Goal: Task Accomplishment & Management: Complete application form

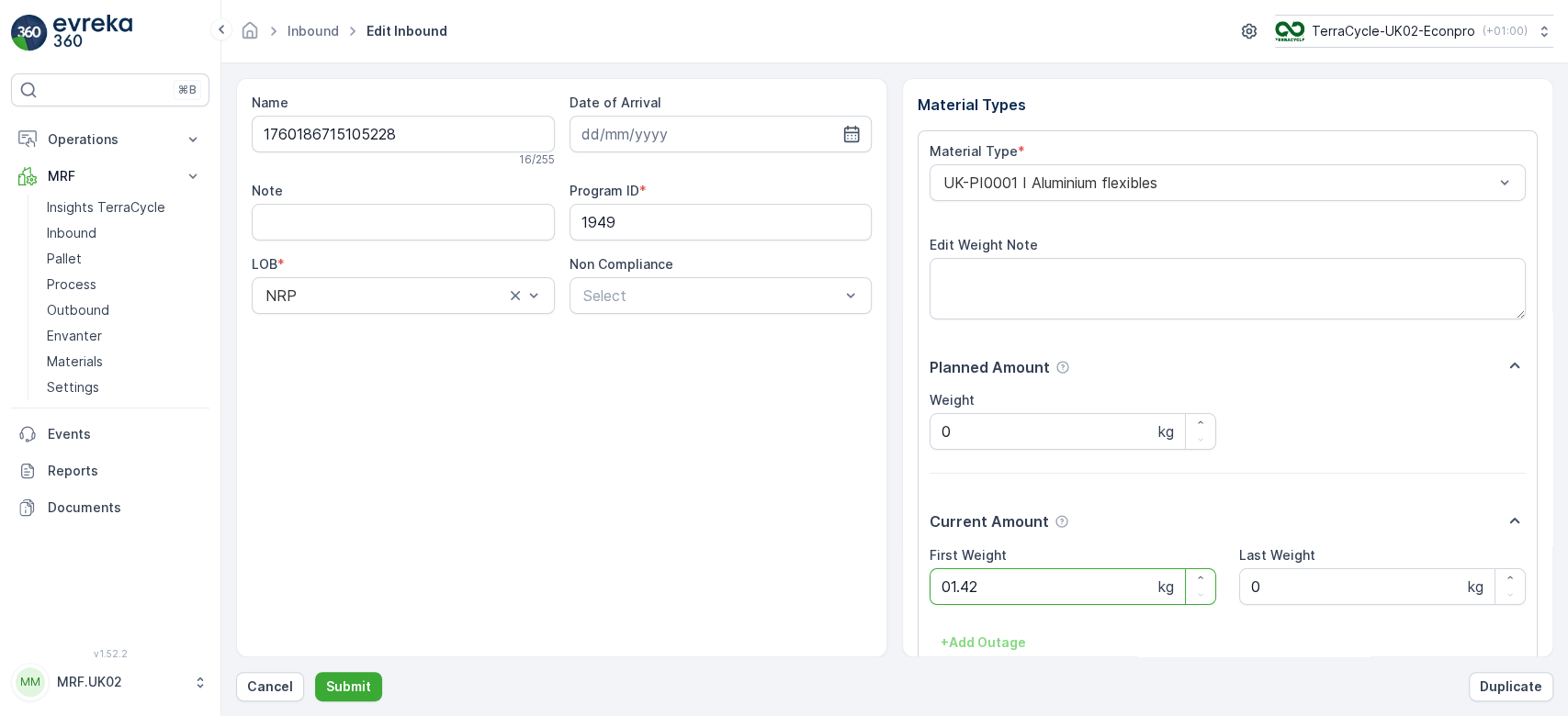
click at [315, 673] on button "Submit" at bounding box center [348, 687] width 67 height 30
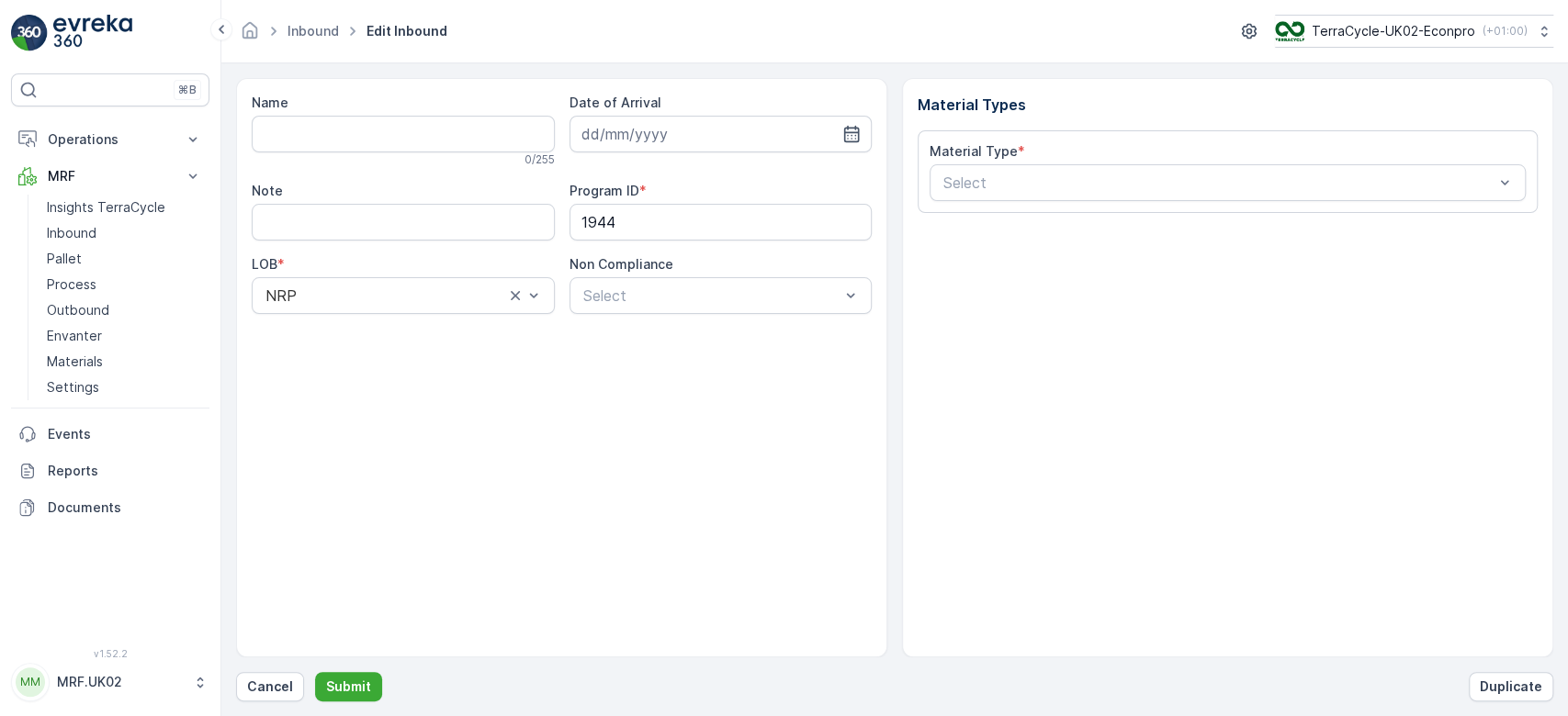
type input "1760165519962315"
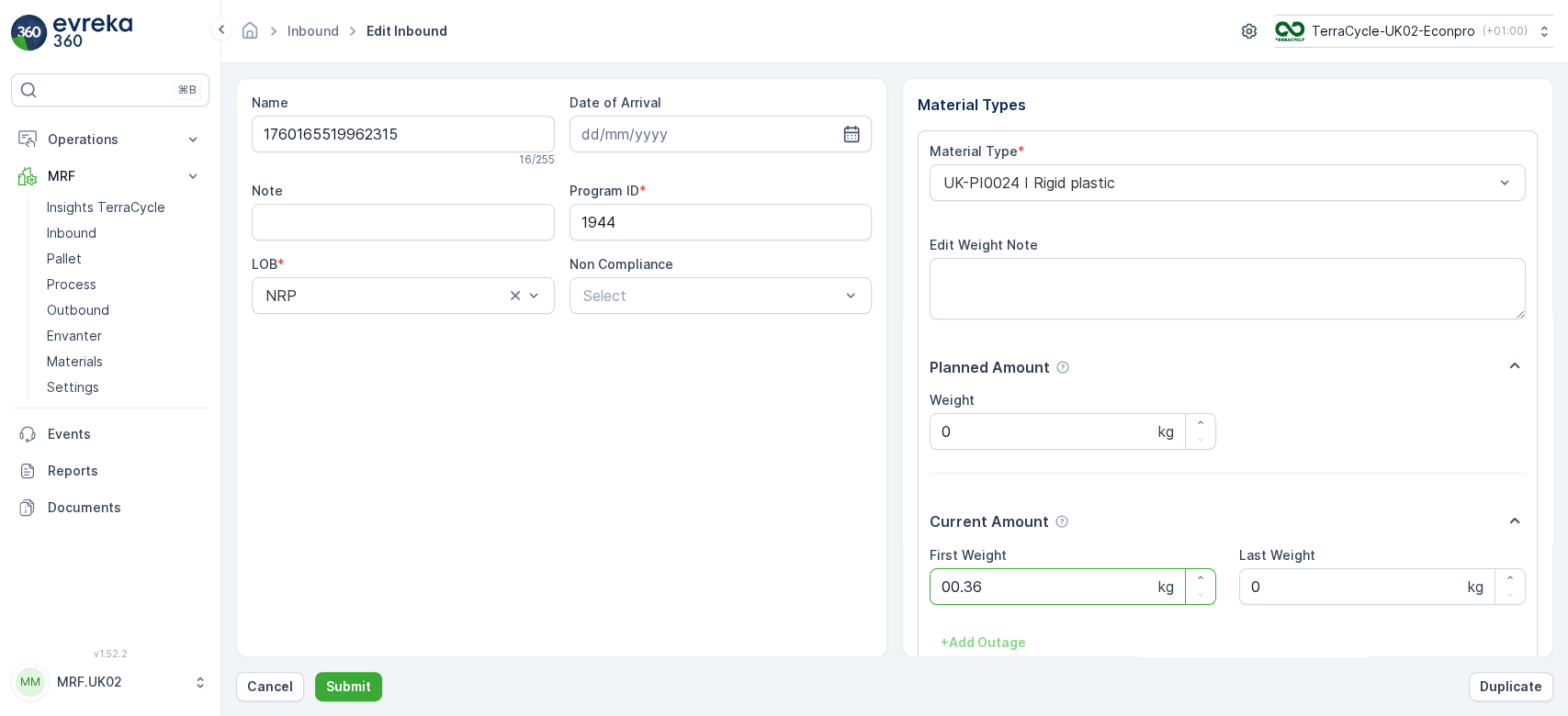
click at [315, 673] on button "Submit" at bounding box center [348, 687] width 67 height 30
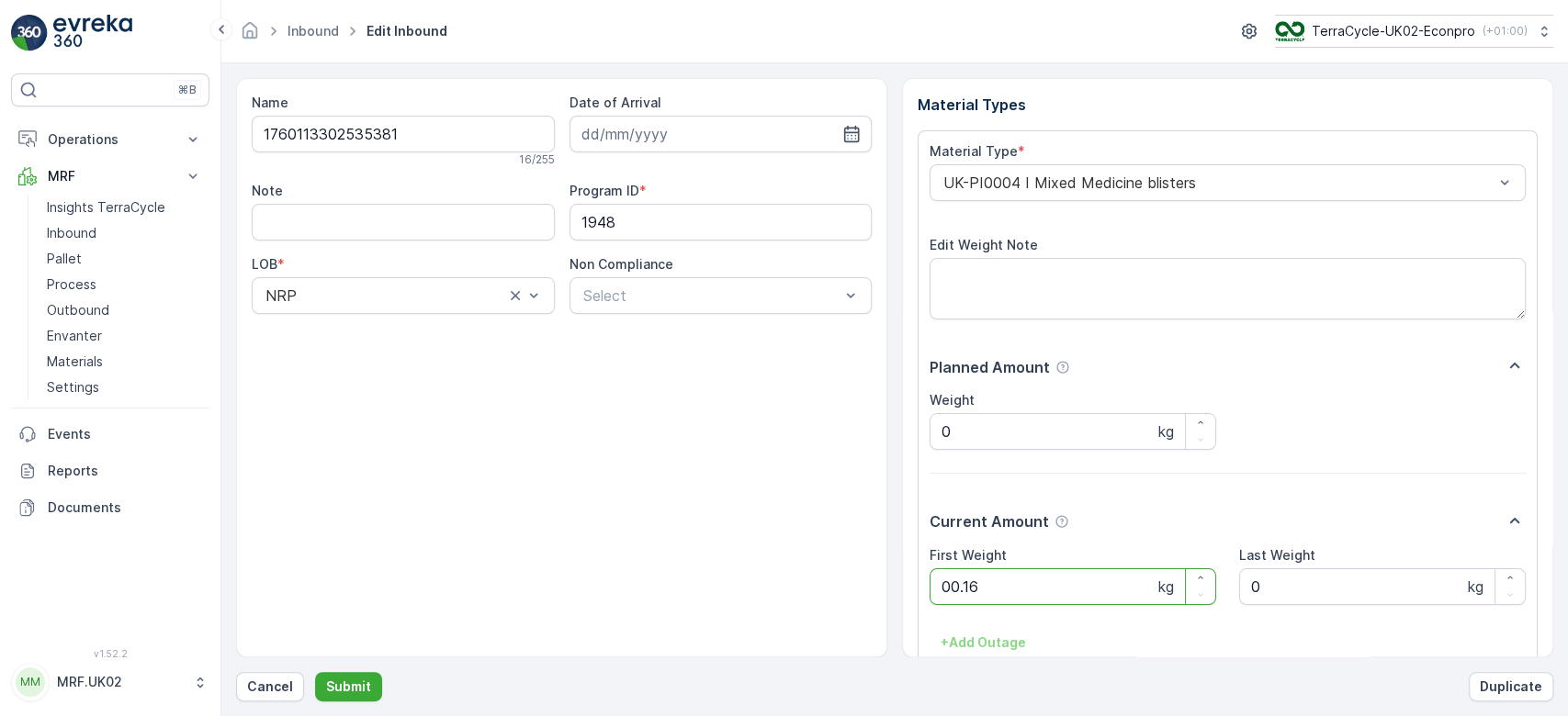
click at [315, 673] on button "Submit" at bounding box center [348, 687] width 67 height 30
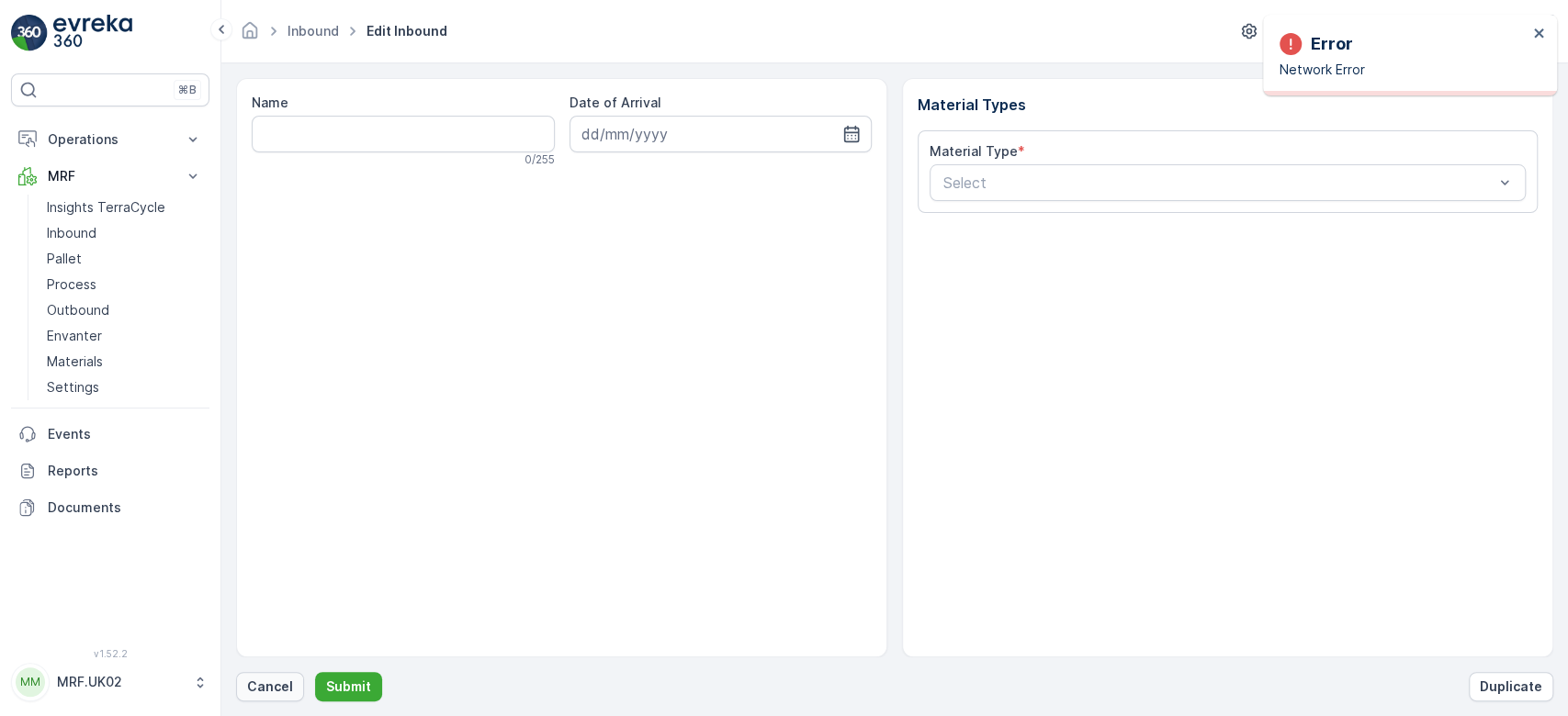
click at [286, 675] on button "Cancel" at bounding box center [269, 687] width 68 height 30
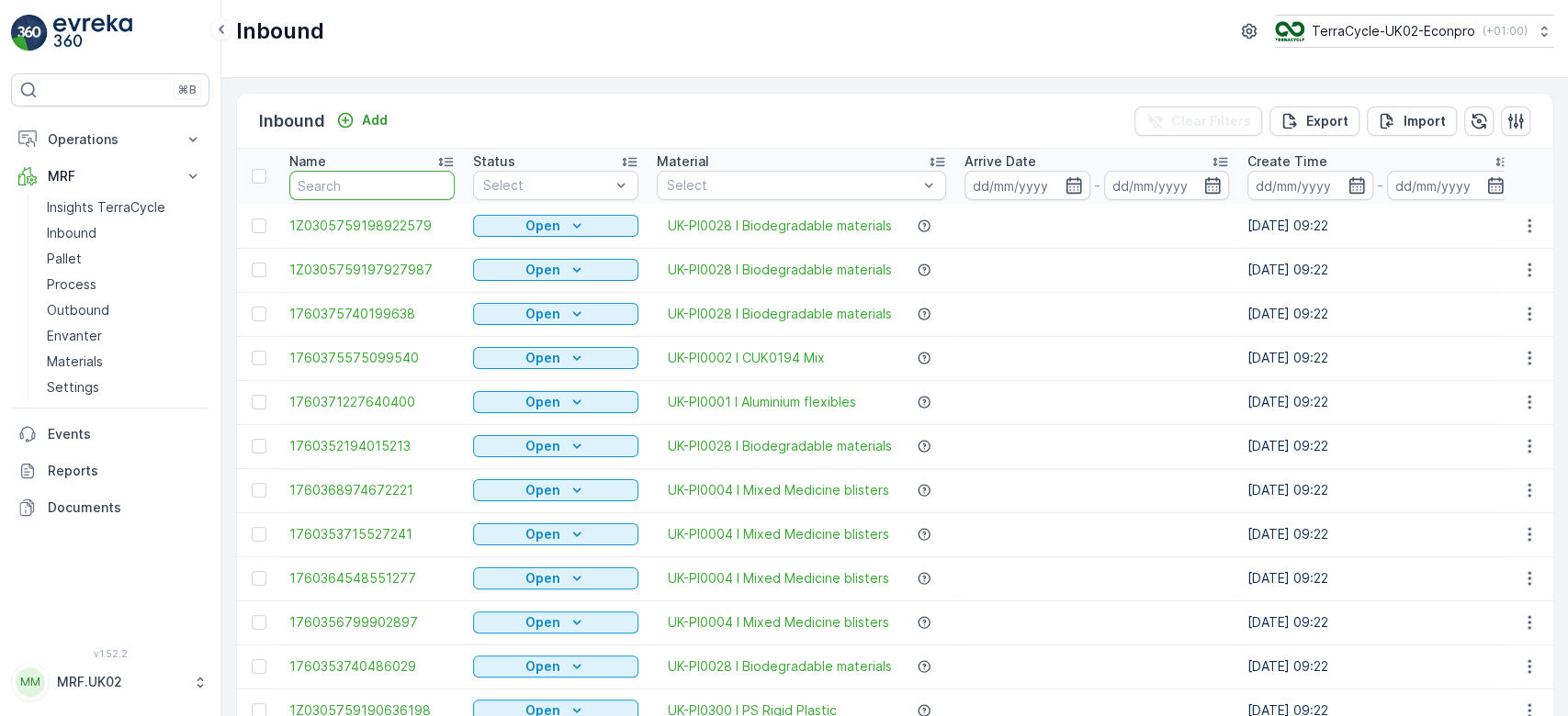
click at [356, 182] on input "text" at bounding box center [372, 185] width 166 height 30
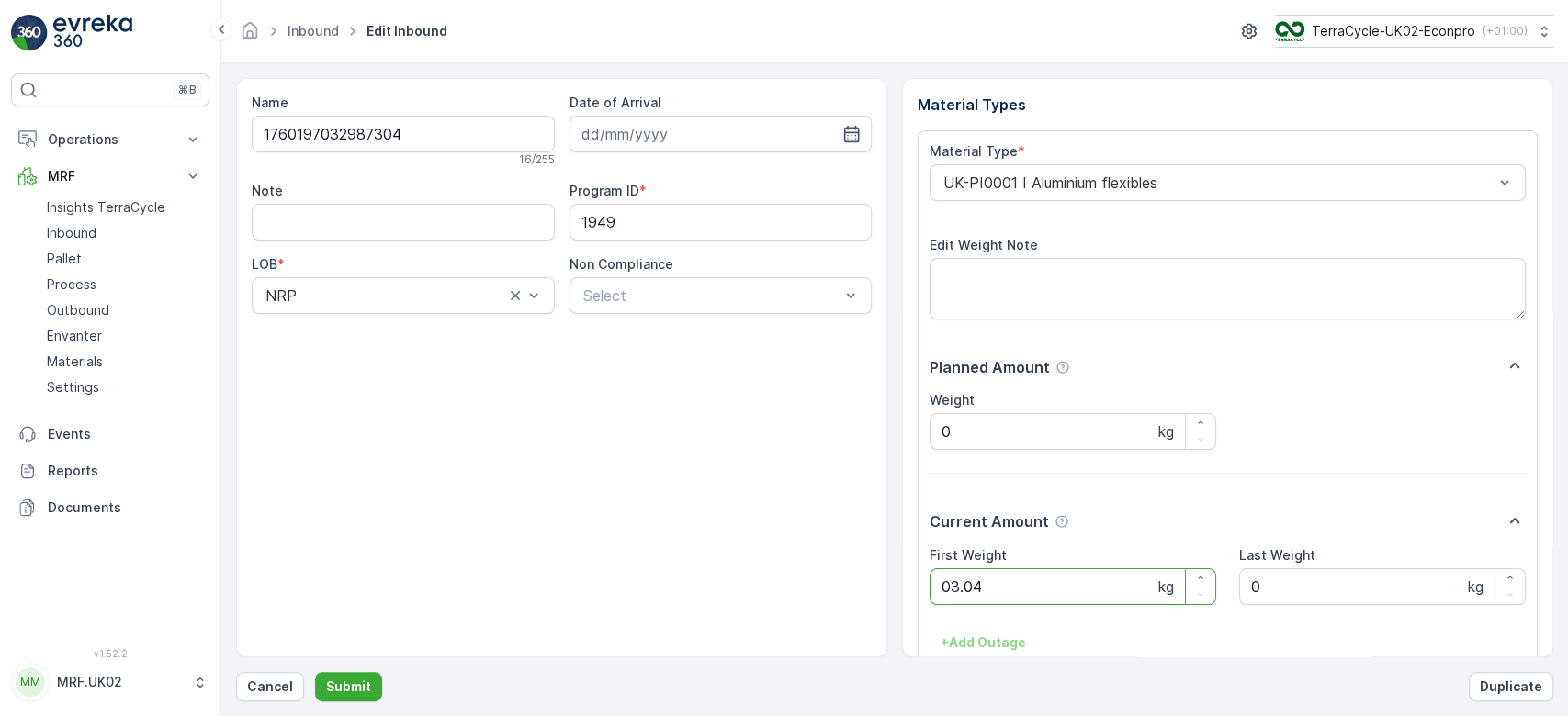
click at [315, 673] on button "Submit" at bounding box center [348, 687] width 67 height 30
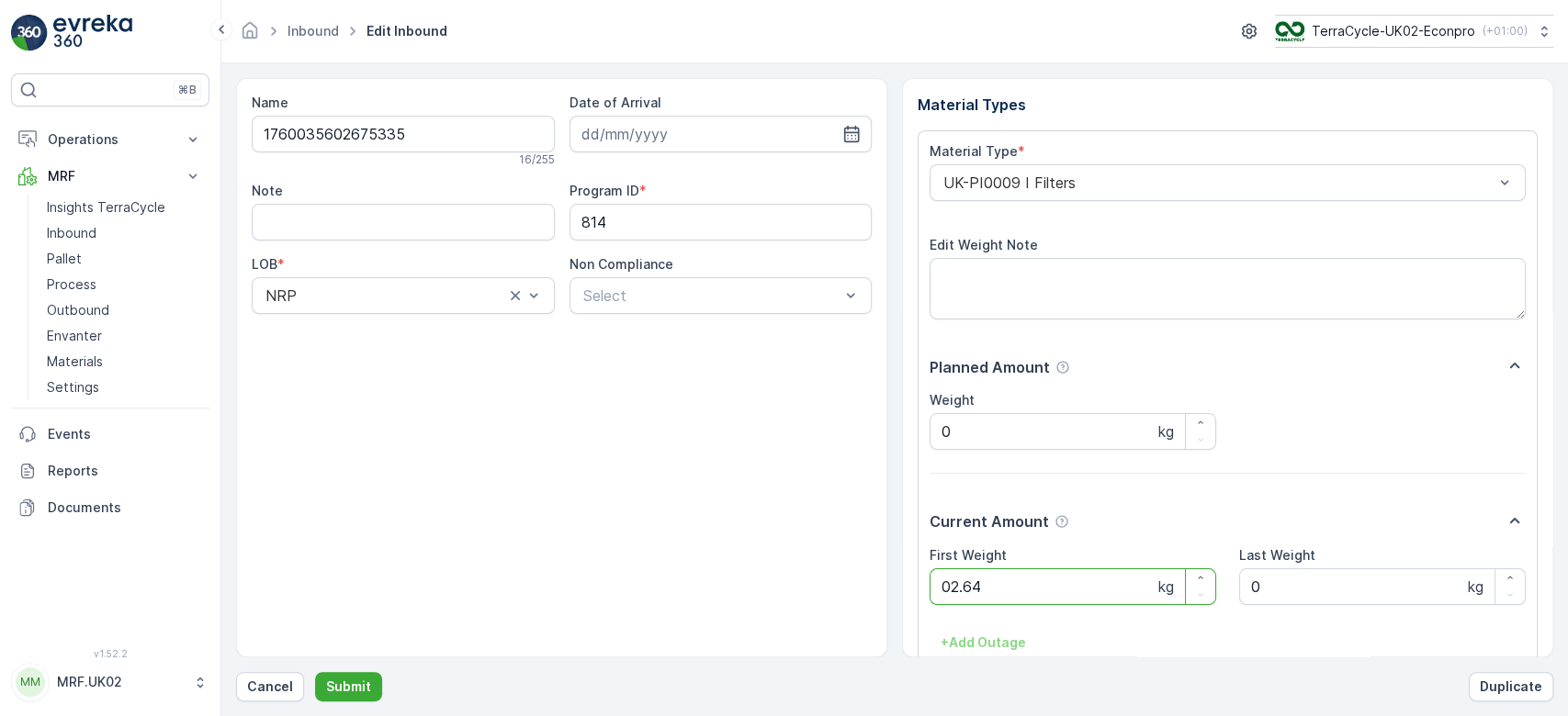
click at [315, 673] on button "Submit" at bounding box center [348, 687] width 67 height 30
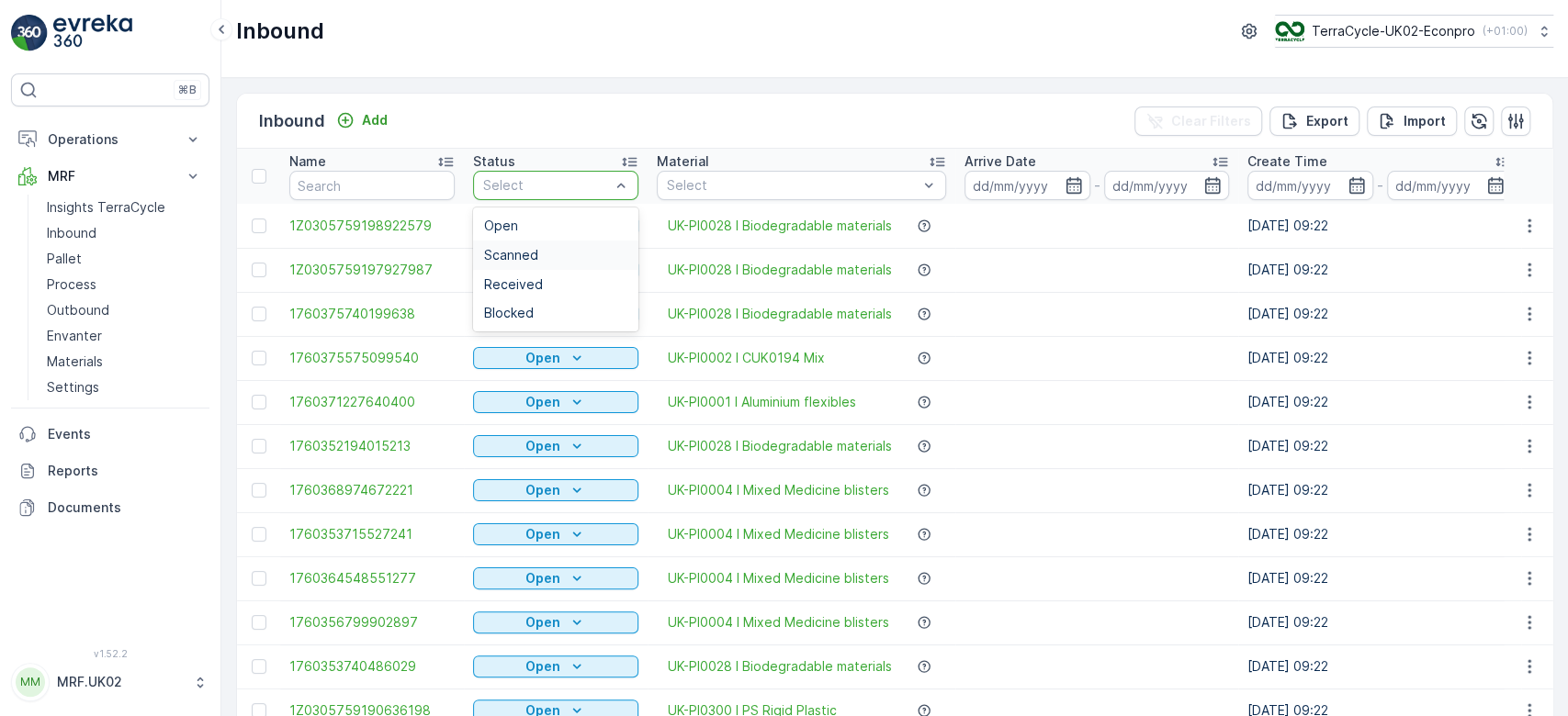
click at [543, 253] on div "Scanned" at bounding box center [555, 254] width 143 height 15
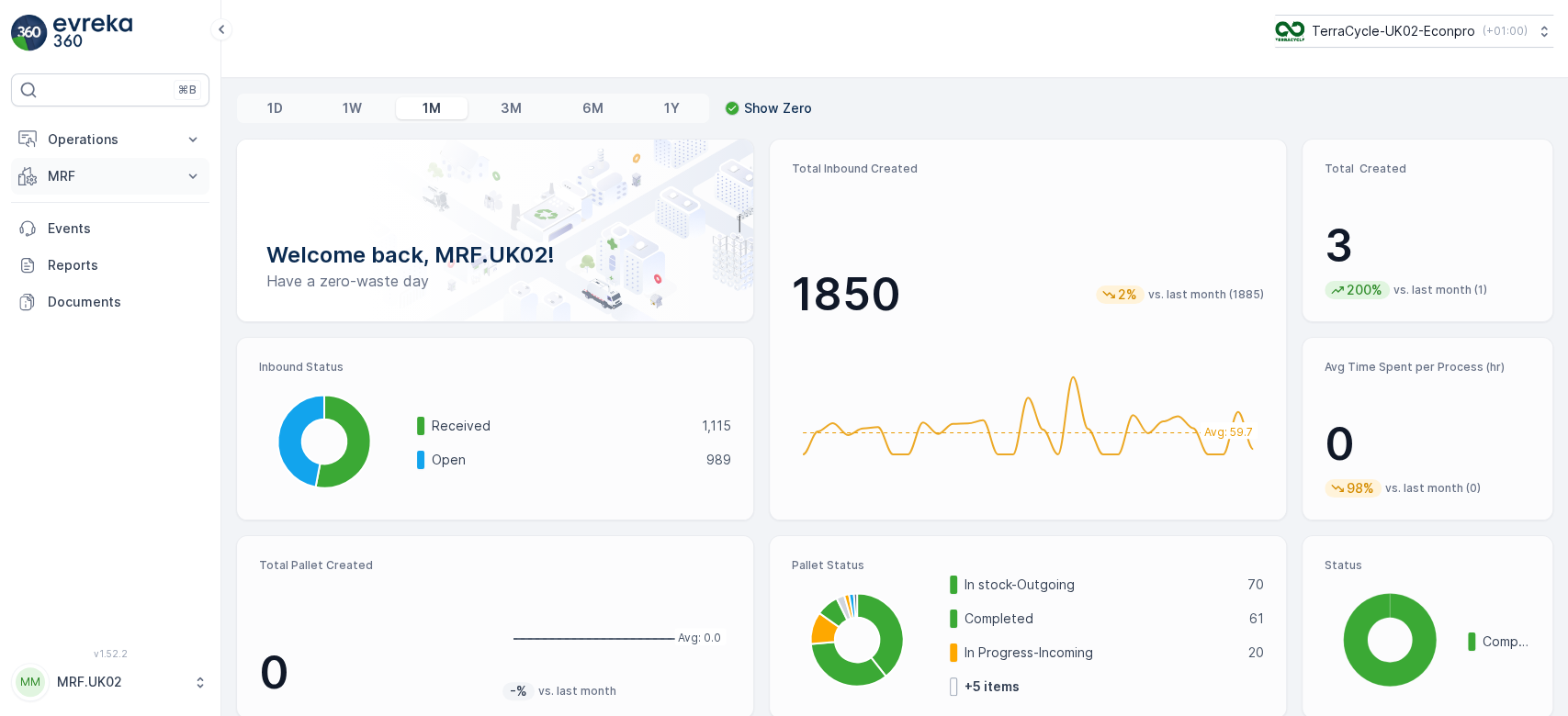
click at [85, 193] on button "MRF" at bounding box center [109, 176] width 198 height 36
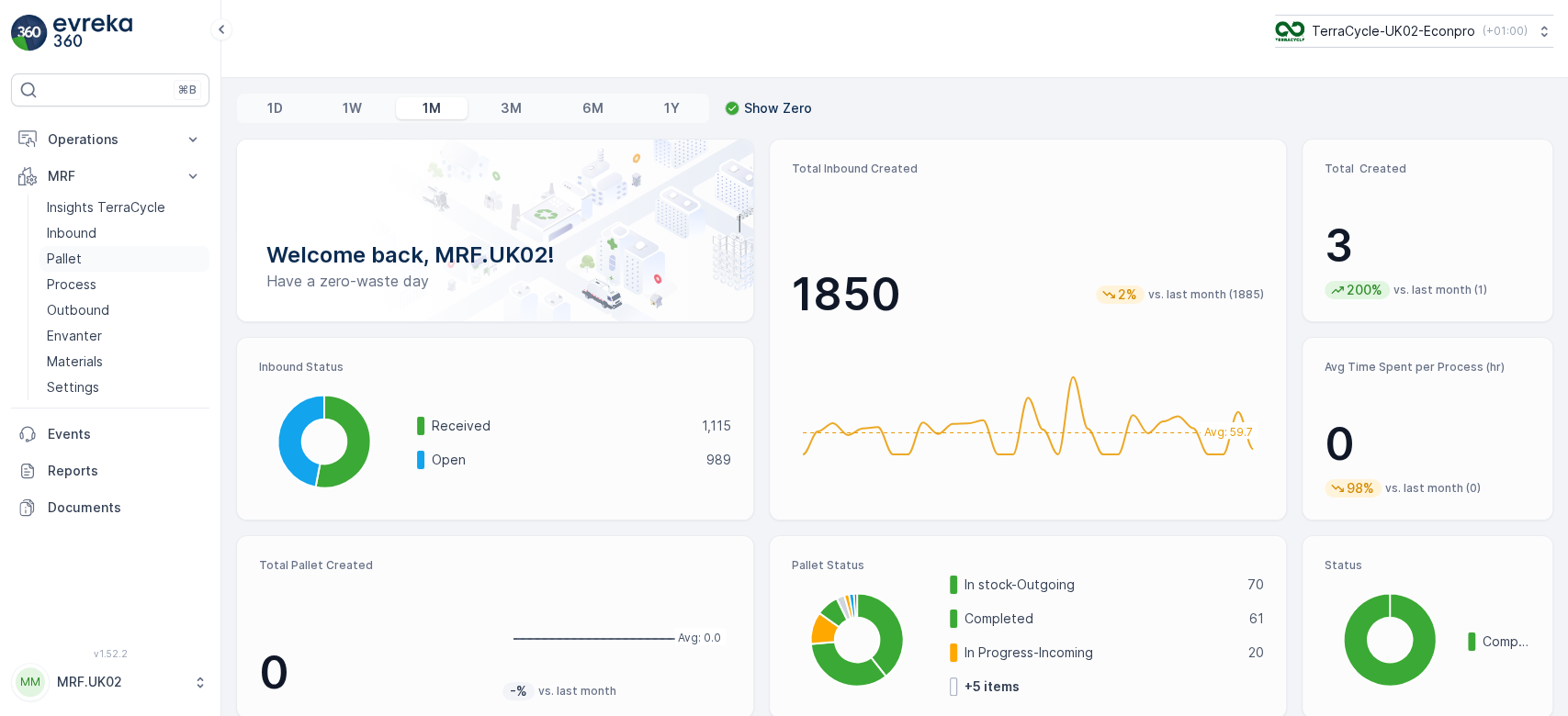
click at [103, 256] on link "Pallet" at bounding box center [124, 259] width 170 height 26
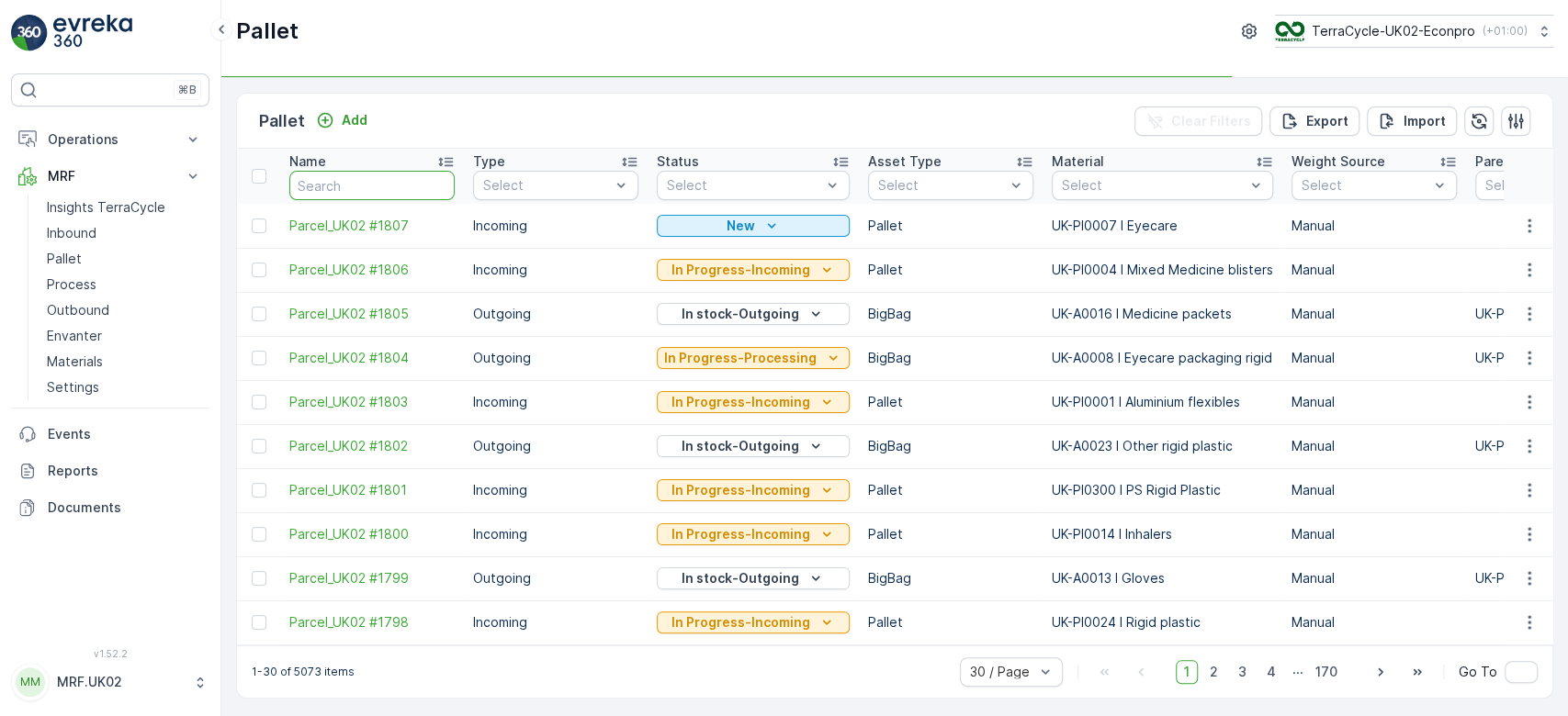
click at [381, 180] on input "text" at bounding box center [372, 185] width 166 height 30
type input "1798"
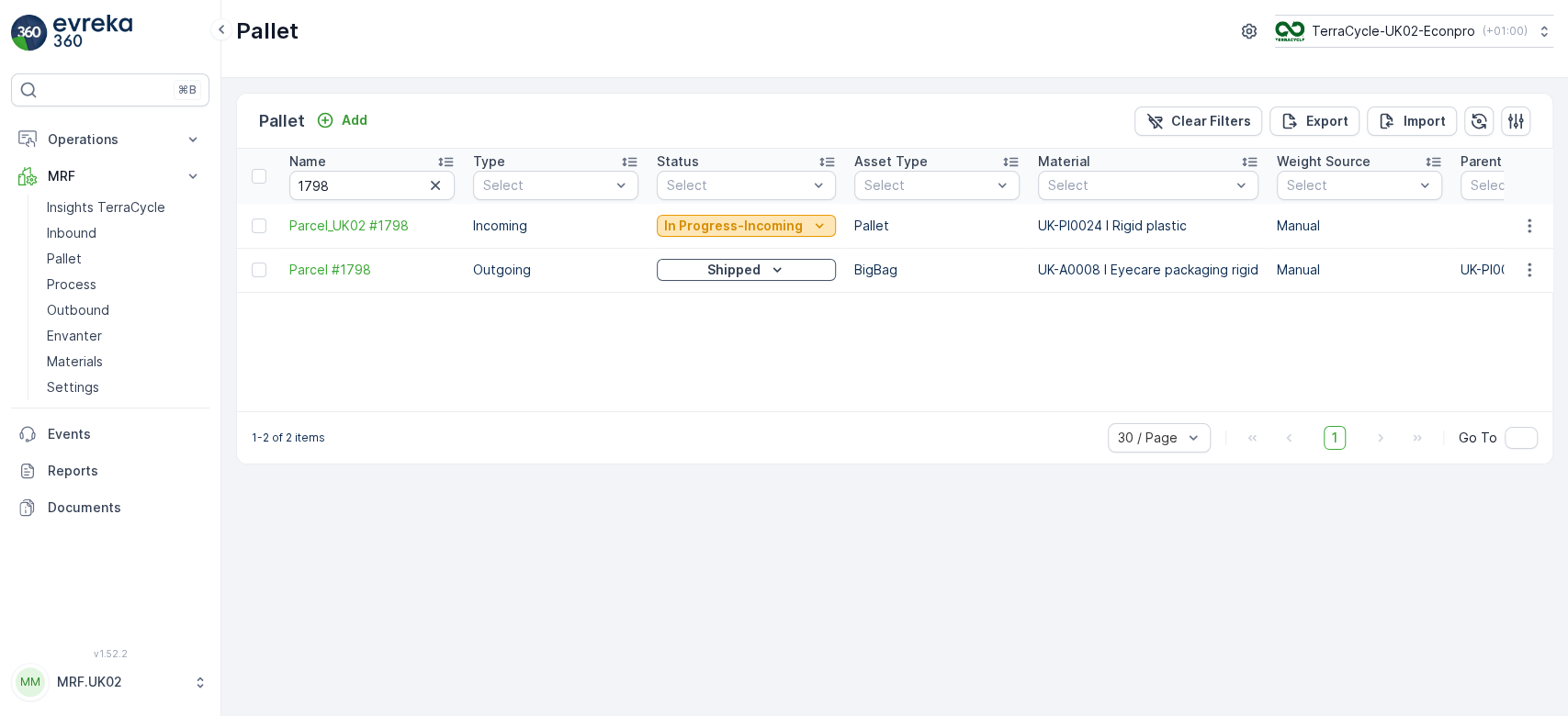
click at [691, 225] on p "In Progress-Incoming" at bounding box center [733, 226] width 139 height 19
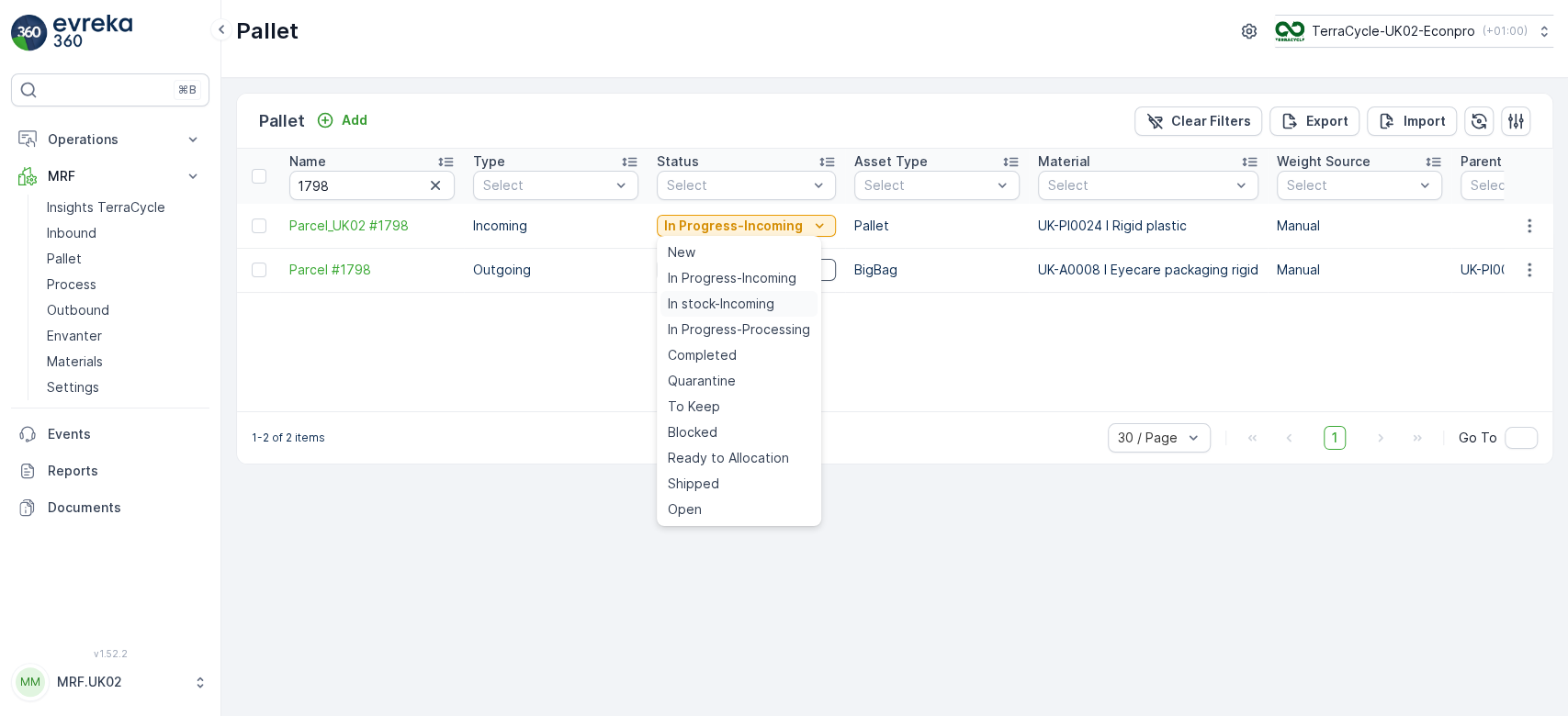
click at [708, 303] on span "In stock-Incoming" at bounding box center [721, 304] width 107 height 19
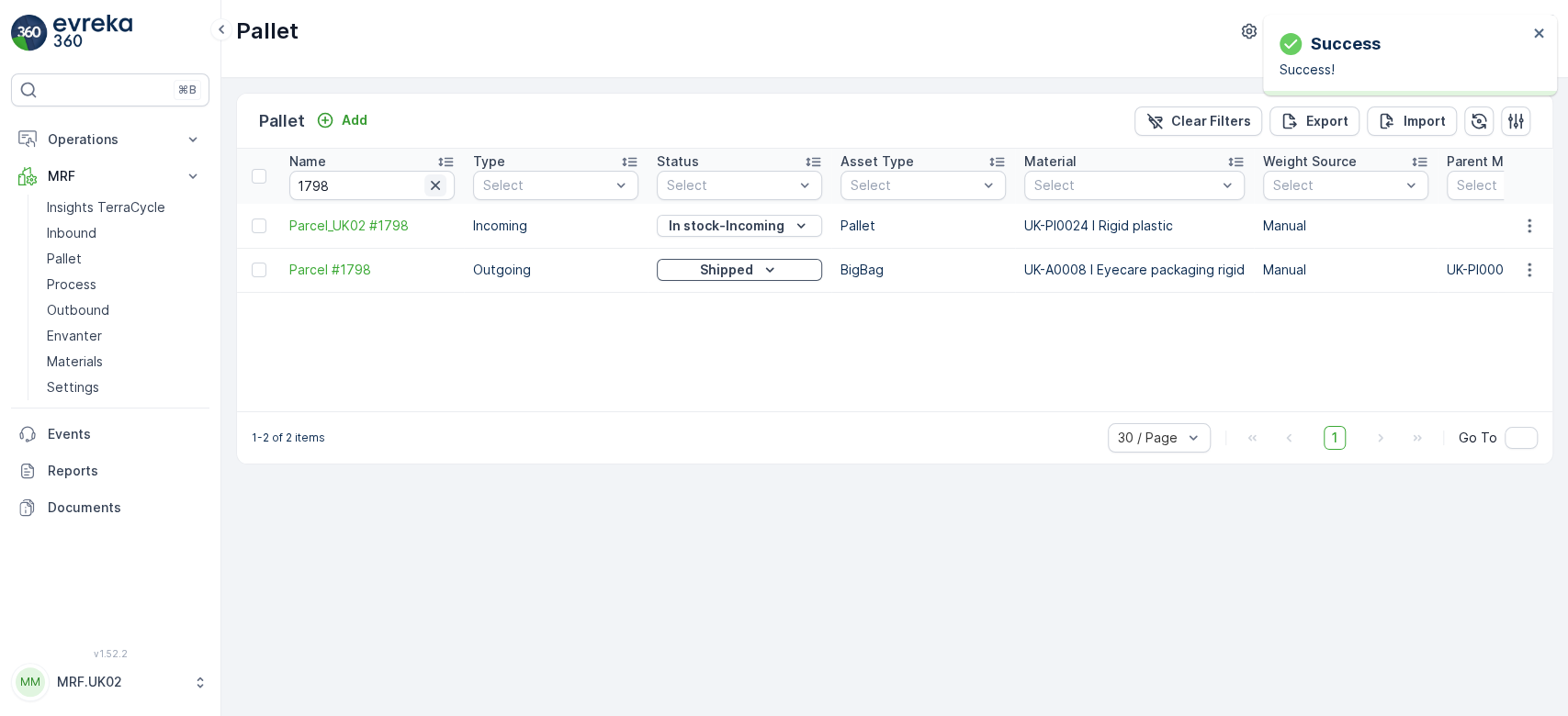
click at [428, 181] on icon "button" at bounding box center [435, 185] width 19 height 19
click at [349, 109] on button "Add" at bounding box center [341, 120] width 66 height 22
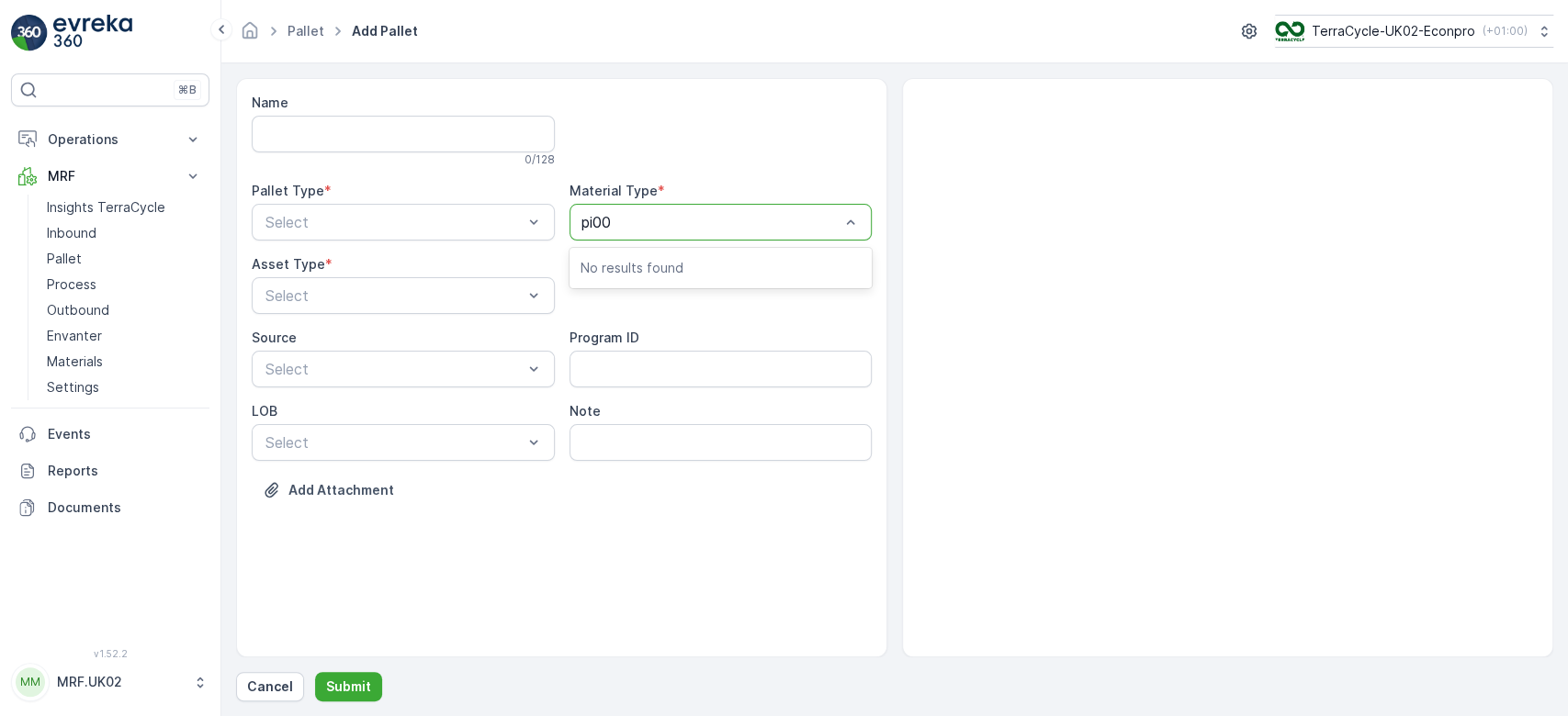
type input "pi002"
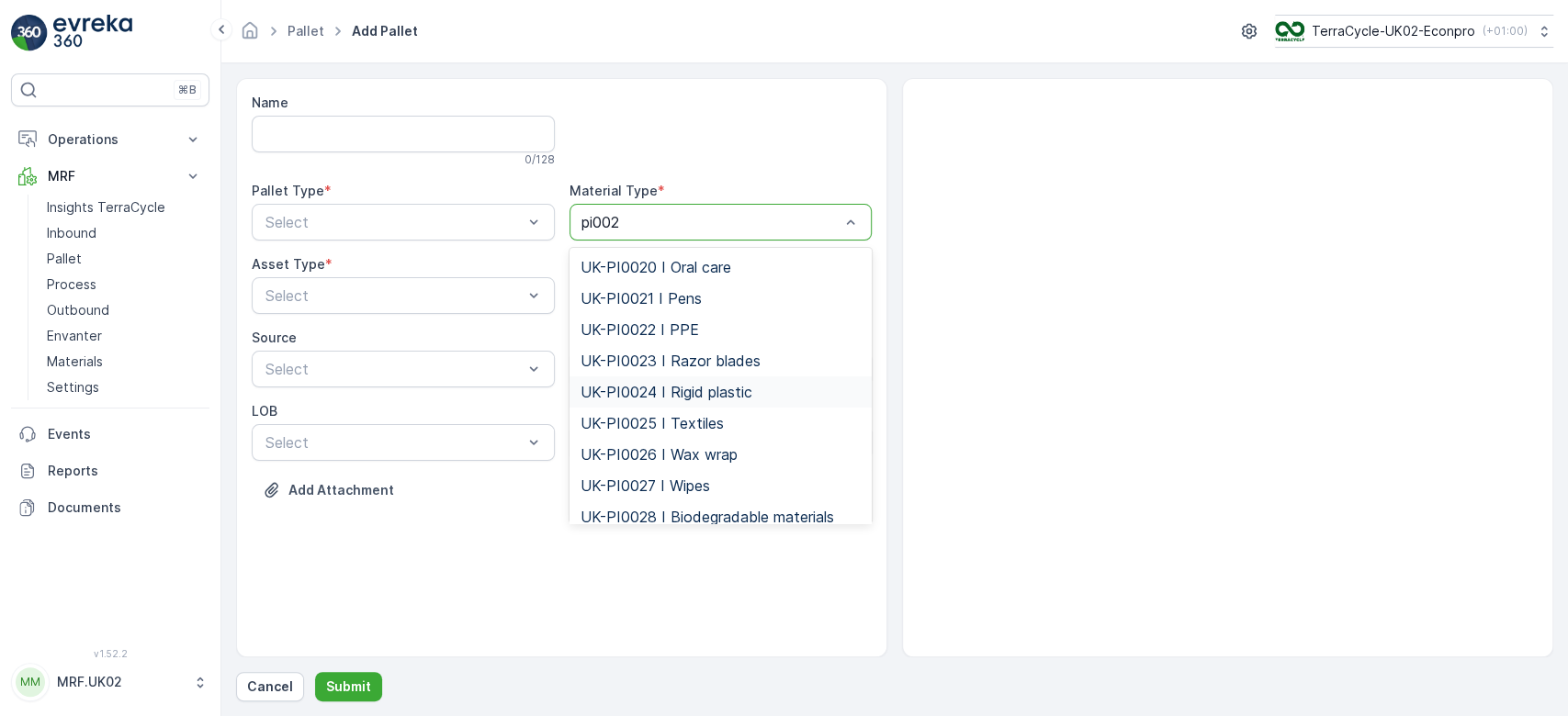
click at [661, 389] on span "UK-PI0024 I Rigid plastic" at bounding box center [667, 392] width 172 height 17
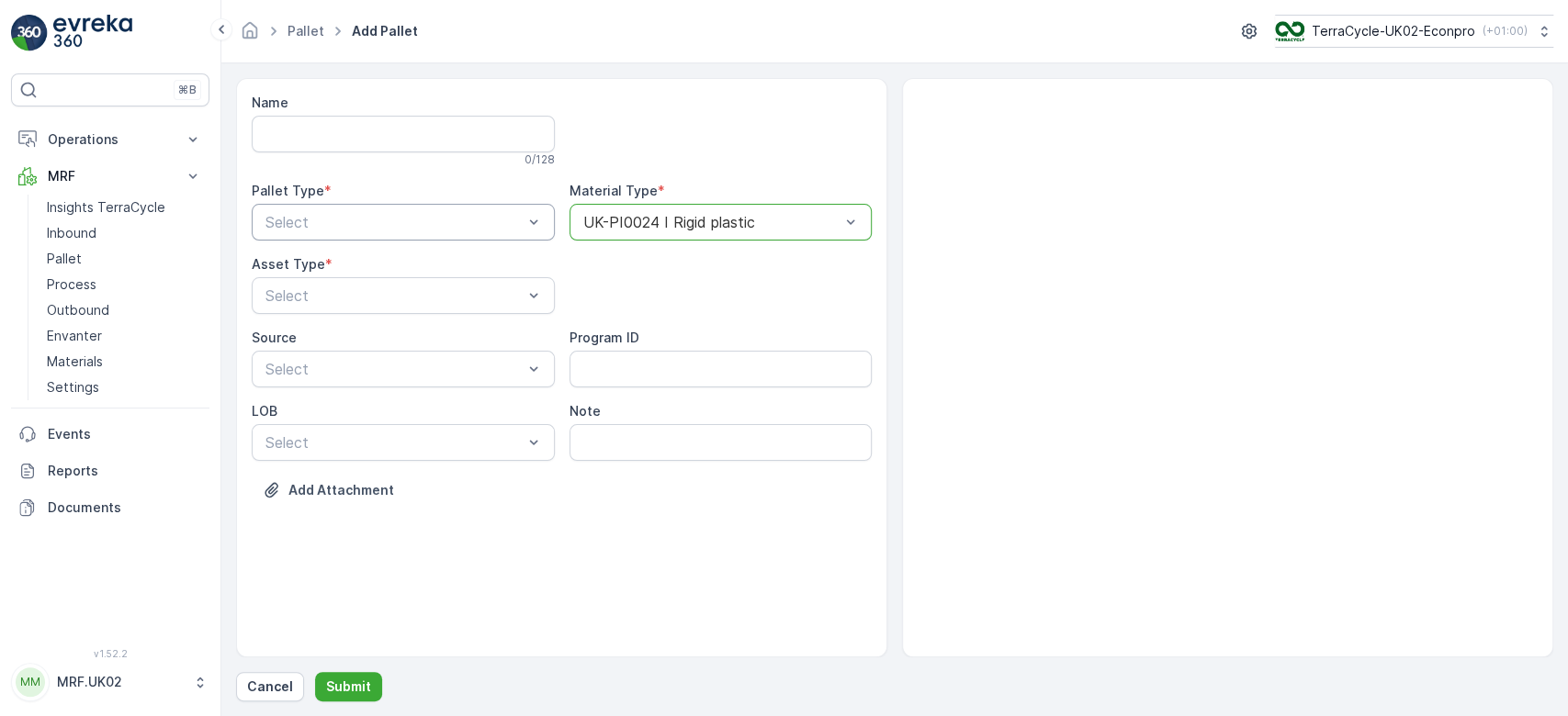
click at [489, 233] on div "Select" at bounding box center [402, 222] width 303 height 36
click at [452, 268] on div "Incoming" at bounding box center [402, 267] width 281 height 17
click at [391, 382] on div "Pallet" at bounding box center [402, 372] width 303 height 32
click at [331, 680] on p "Submit" at bounding box center [349, 686] width 45 height 19
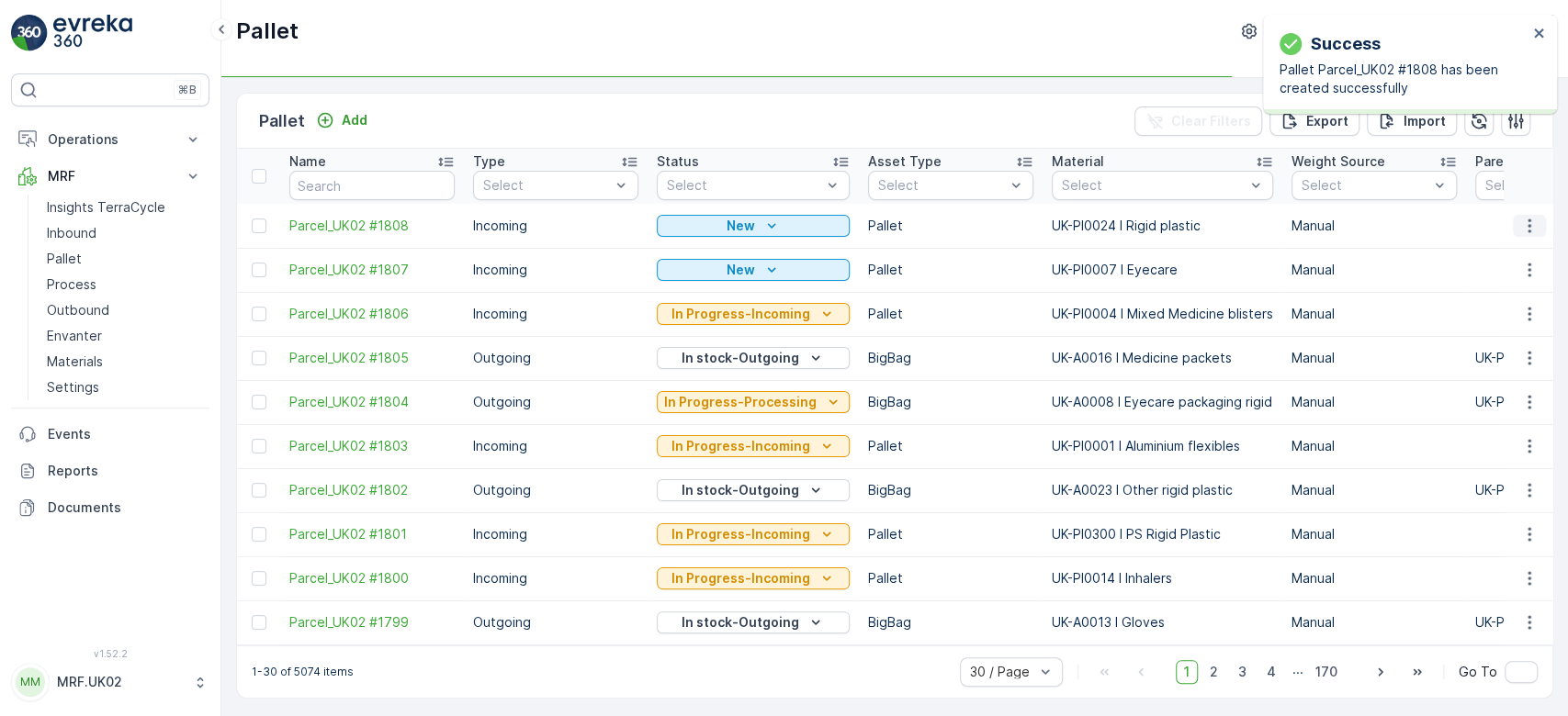
click at [1521, 222] on icon "button" at bounding box center [1529, 226] width 19 height 19
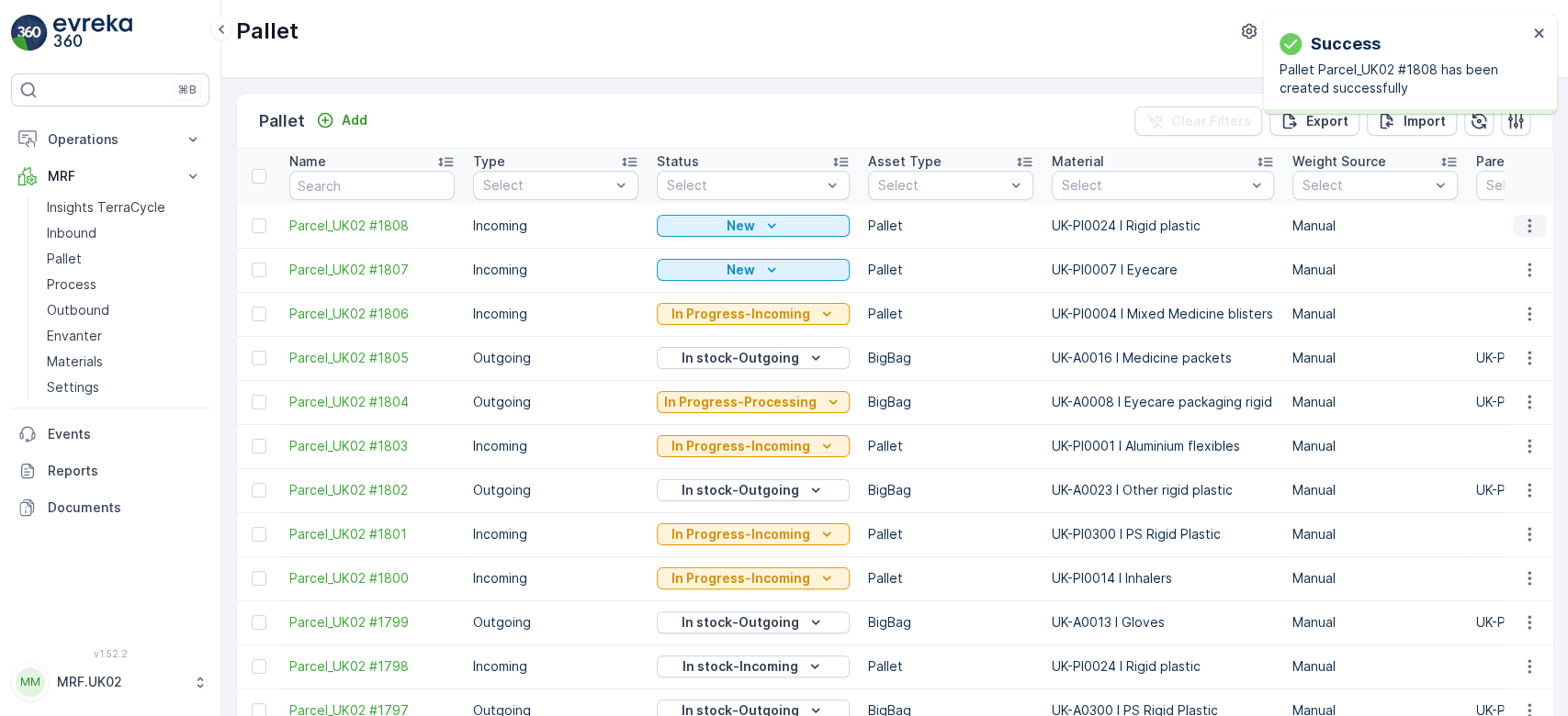
click at [1532, 229] on icon "button" at bounding box center [1529, 226] width 19 height 19
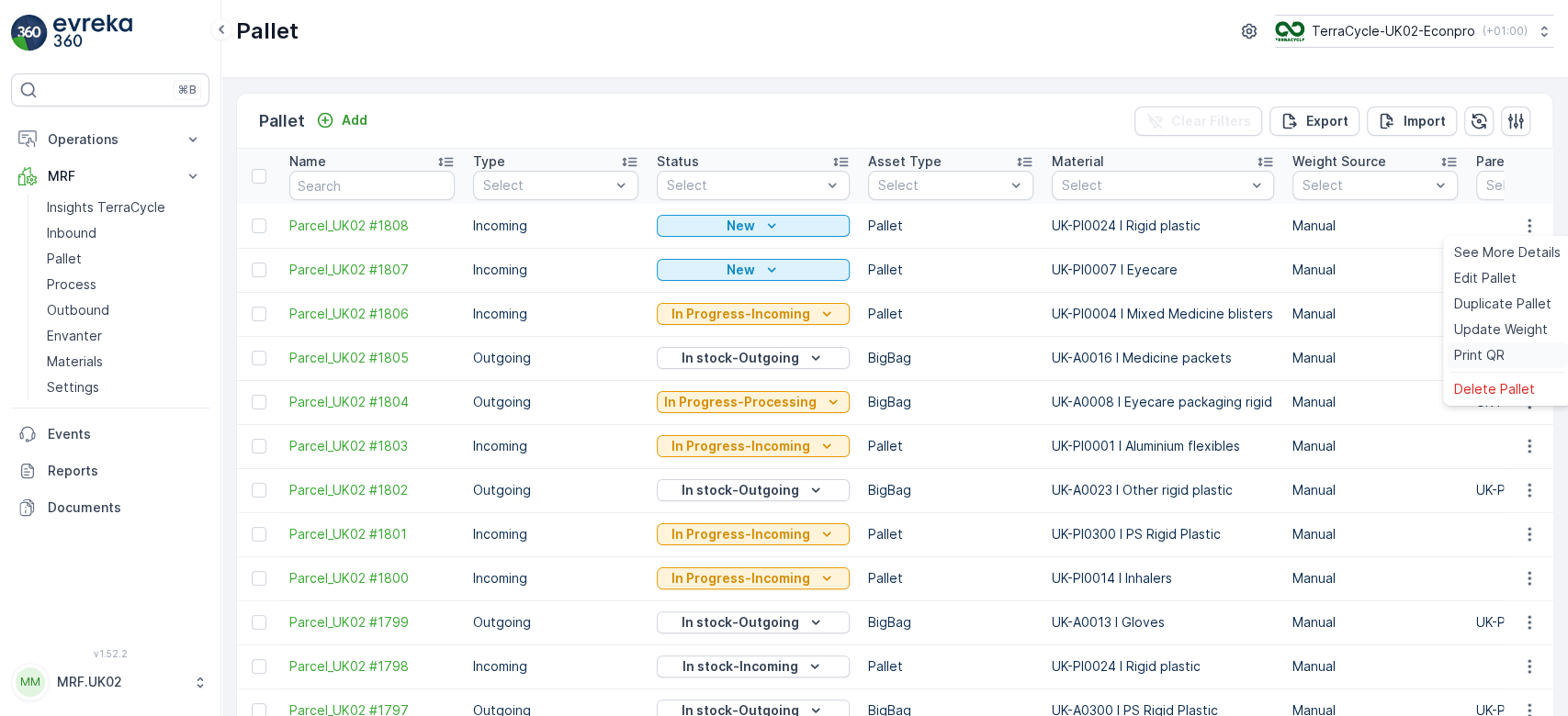
click at [1492, 355] on span "Print QR" at bounding box center [1478, 355] width 50 height 19
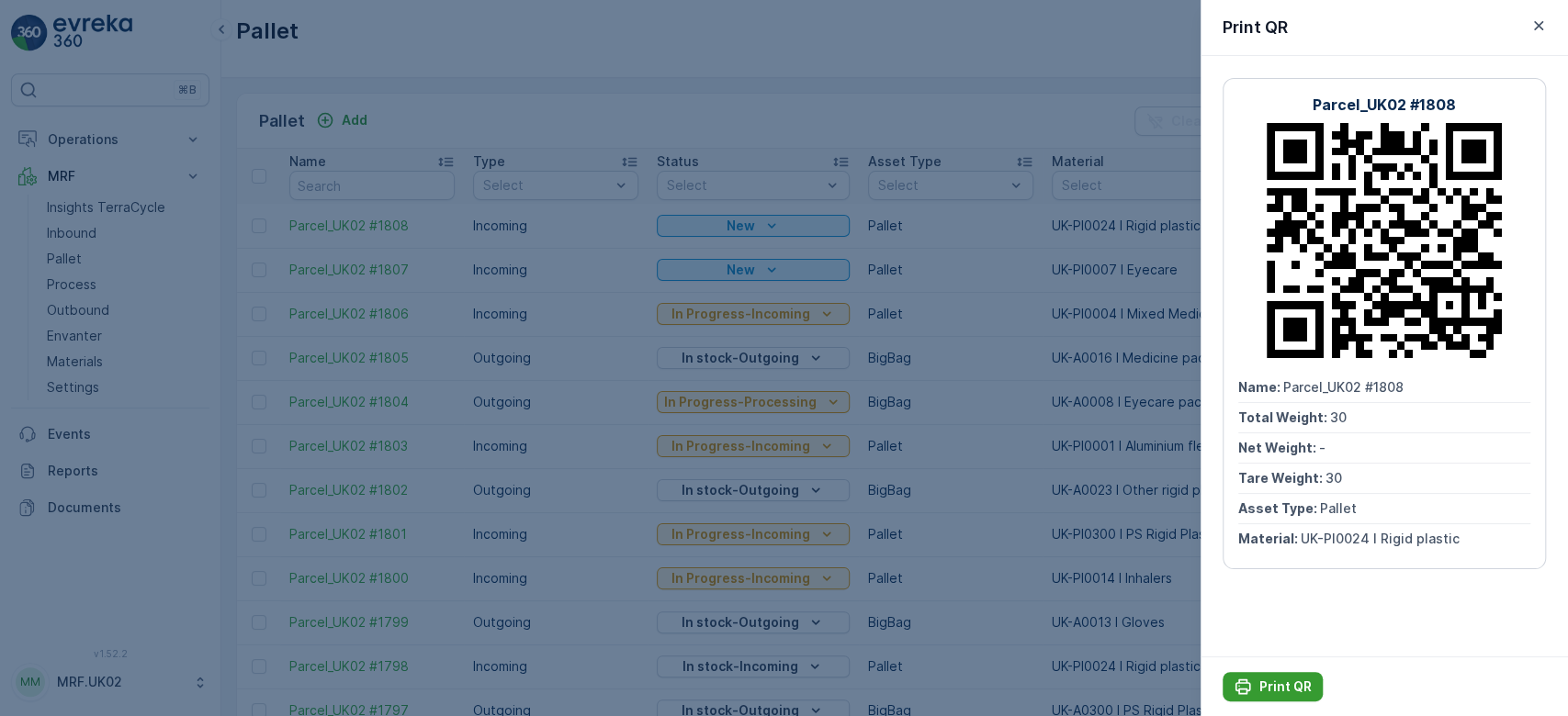
click at [1273, 679] on p "Print QR" at bounding box center [1285, 686] width 52 height 19
click at [77, 228] on div at bounding box center [784, 358] width 1568 height 716
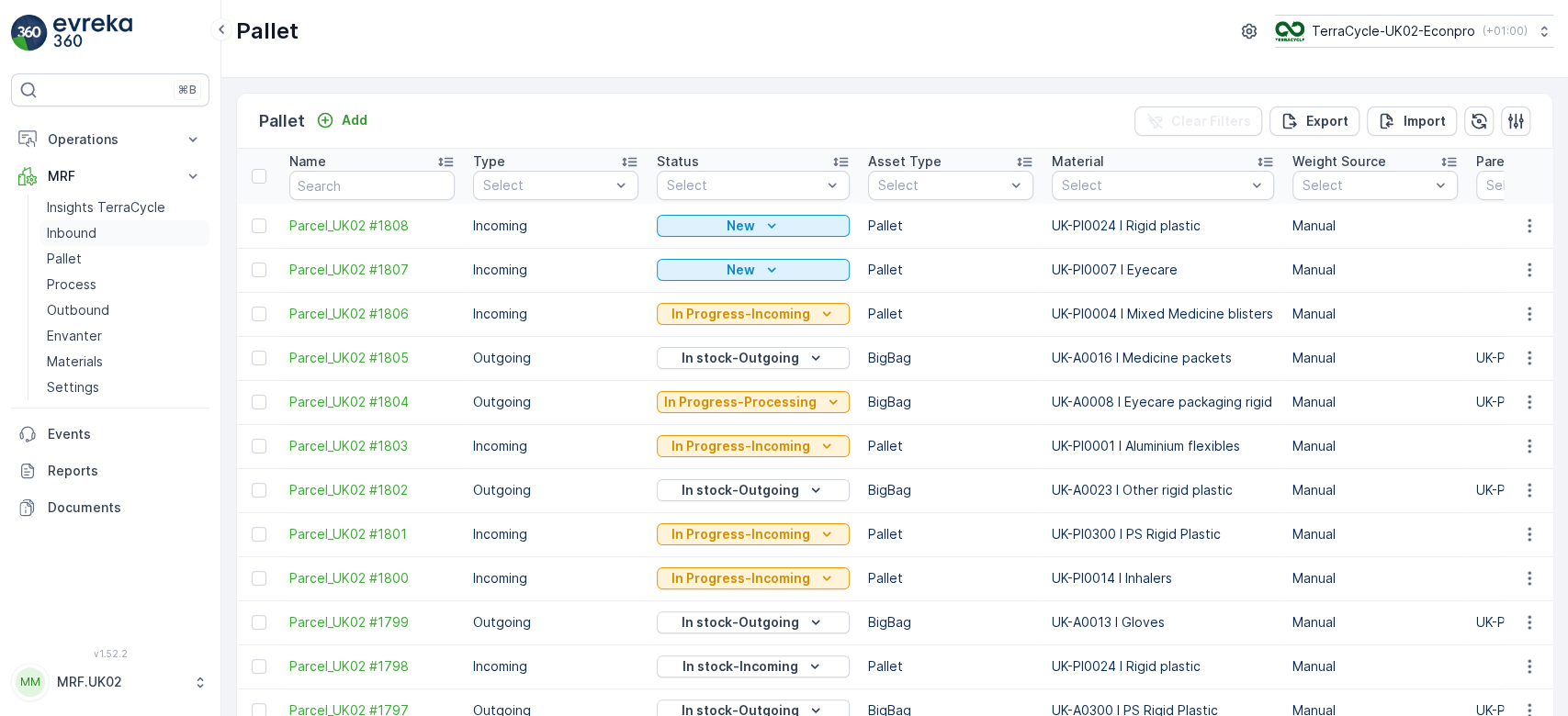
click at [77, 228] on p "Inbound" at bounding box center [71, 233] width 49 height 19
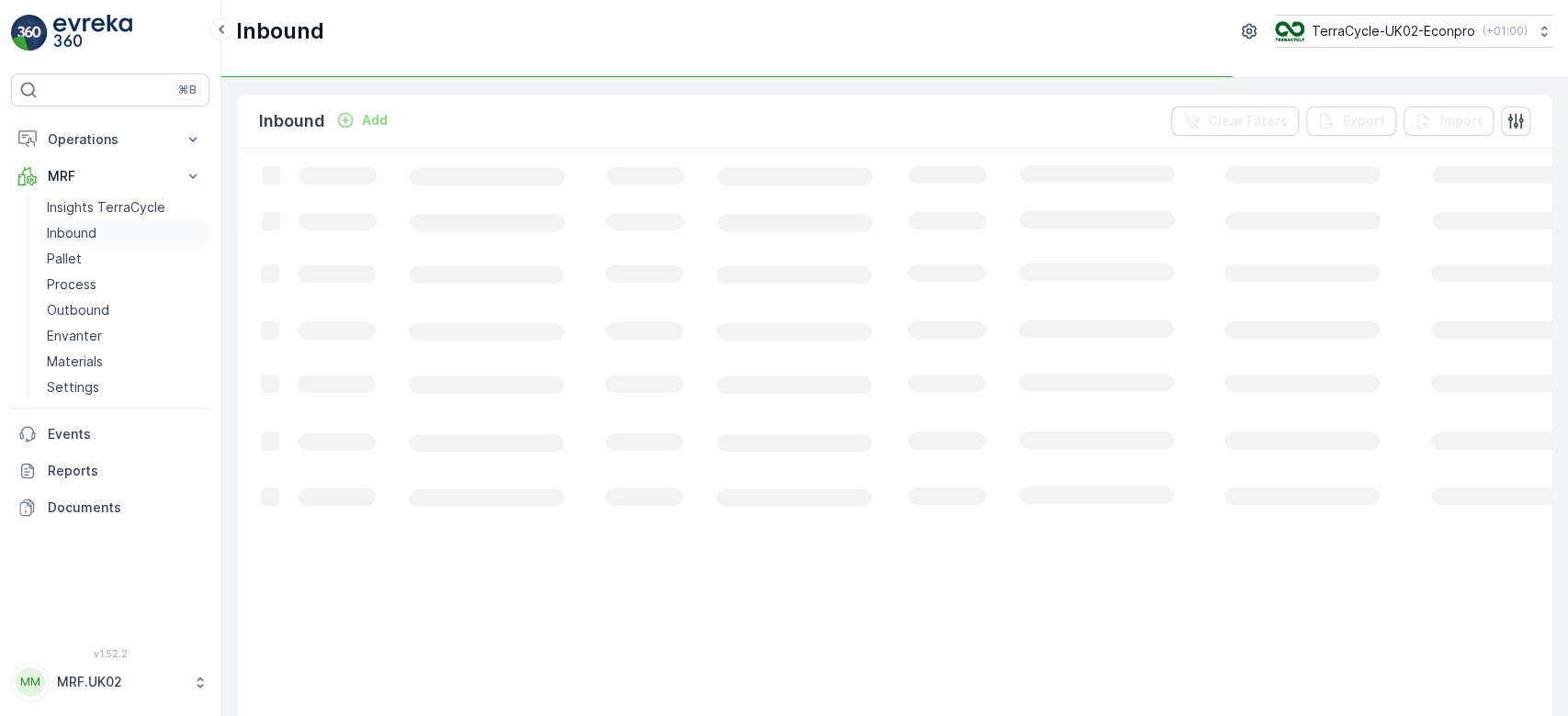
click at [77, 228] on p "Inbound" at bounding box center [71, 233] width 49 height 19
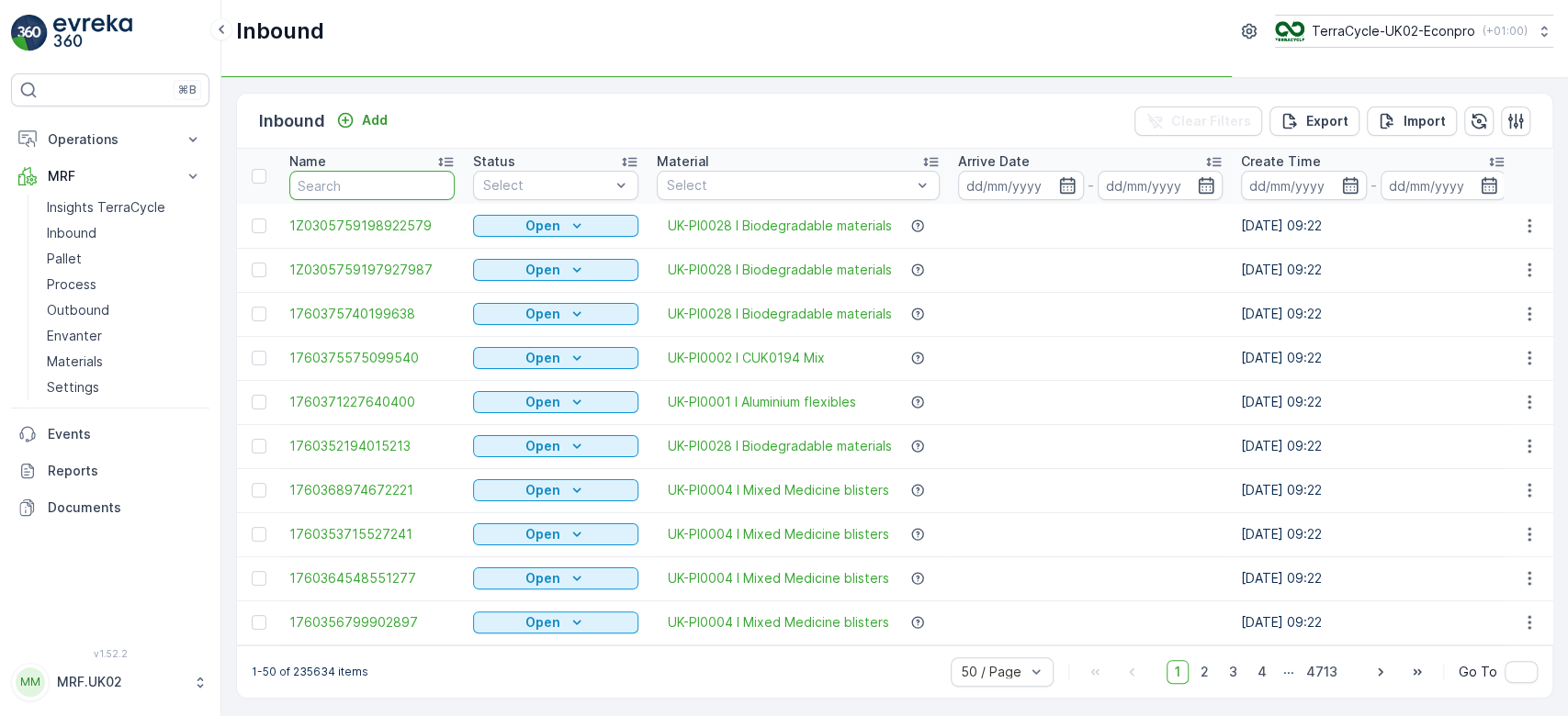
click at [309, 196] on input "text" at bounding box center [372, 185] width 166 height 30
